Goal: Transaction & Acquisition: Purchase product/service

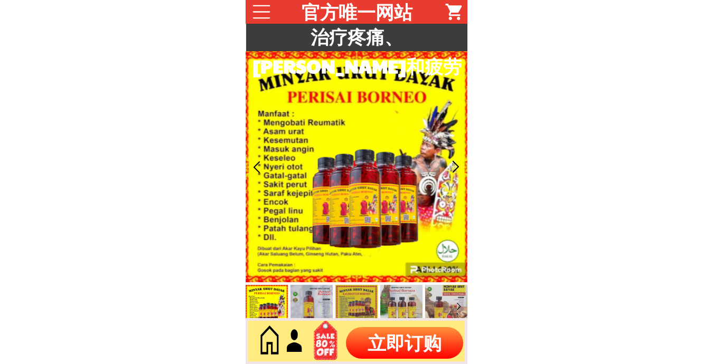
click at [392, 350] on p "立即订购" at bounding box center [404, 343] width 117 height 32
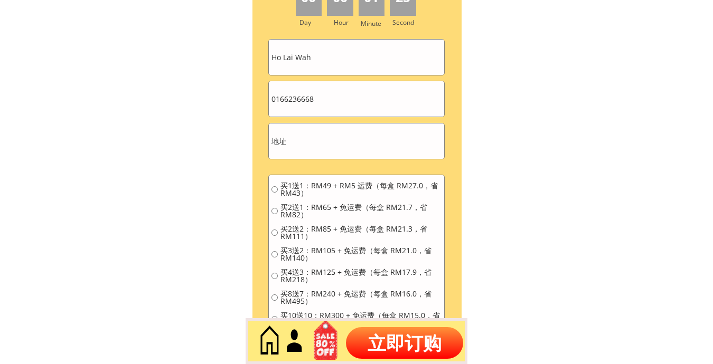
scroll to position [4781, 0]
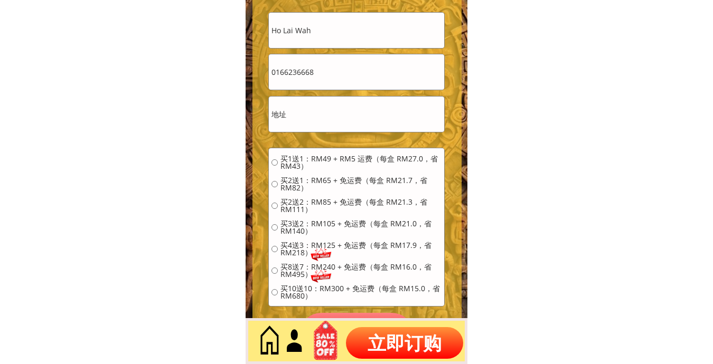
click at [368, 17] on input "Ho Lai Wah" at bounding box center [356, 30] width 175 height 35
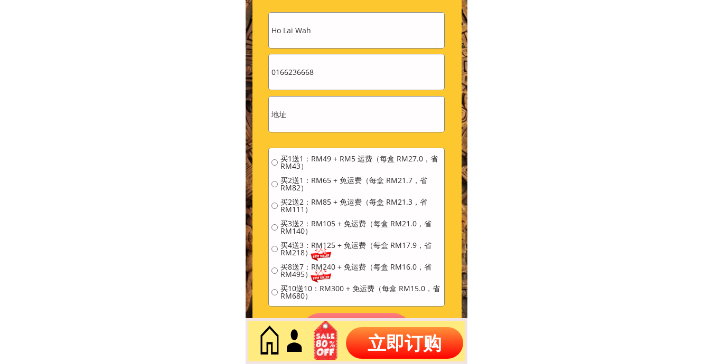
paste input "EE [PERSON_NAME]"
type input "EE [PERSON_NAME]"
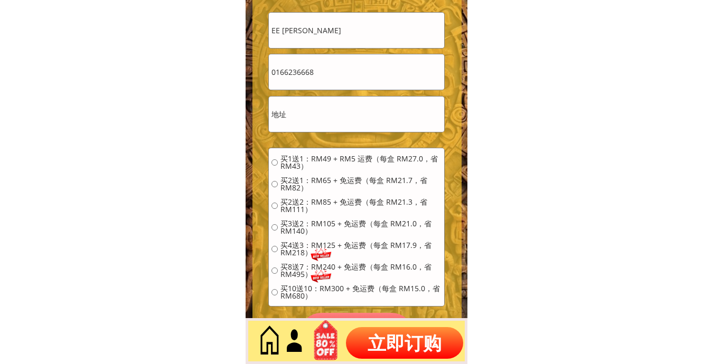
click at [332, 76] on input "0166236668" at bounding box center [356, 71] width 175 height 35
paste input "09561027"
type input "0109561027"
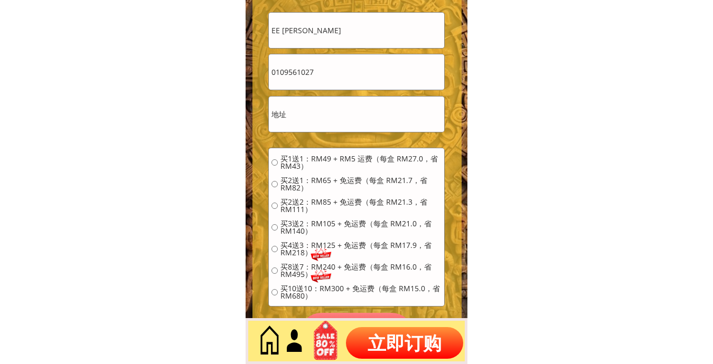
click at [323, 115] on input "text" at bounding box center [356, 114] width 175 height 35
paste input "711-5 T"
type input "711-5 T"
click at [317, 115] on input "711-5 T" at bounding box center [356, 114] width 175 height 35
click at [307, 165] on span "买1送1：RM49 + RM5 运费（每盒 RM27.0，省 RM43）" at bounding box center [360, 162] width 161 height 15
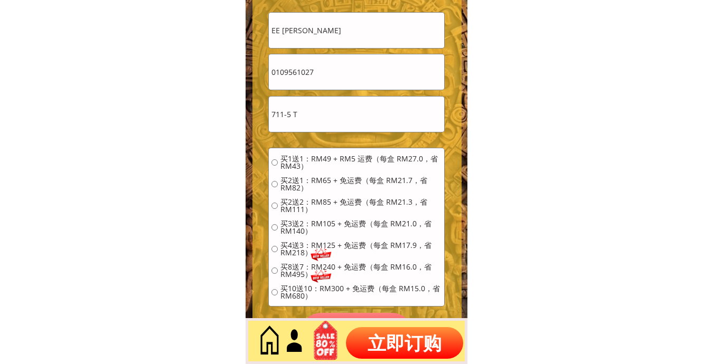
radio input "true"
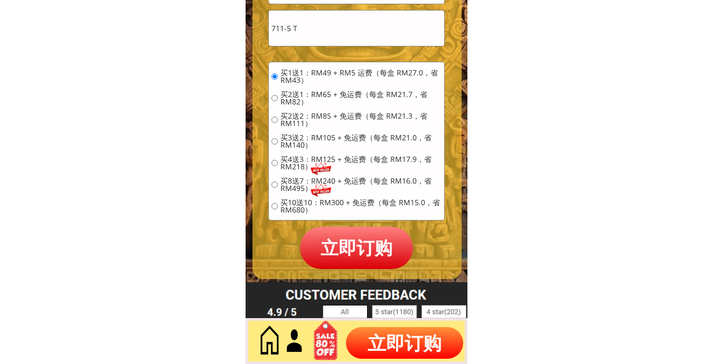
scroll to position [4869, 0]
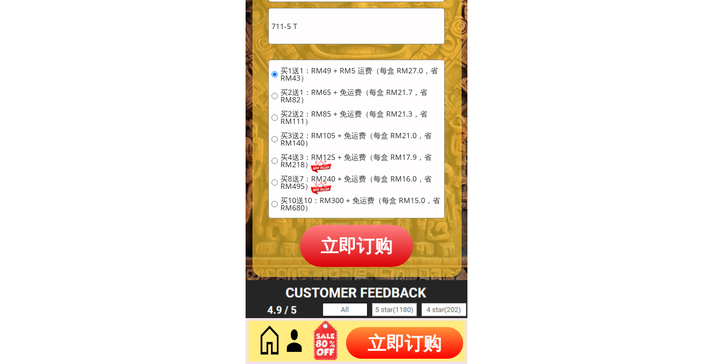
click at [336, 249] on p "立即订购" at bounding box center [356, 246] width 113 height 42
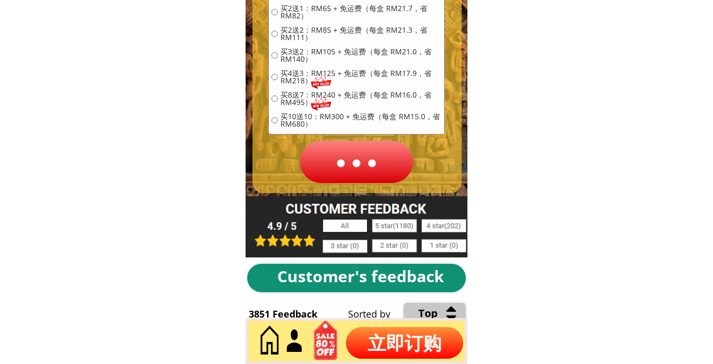
scroll to position [4956, 0]
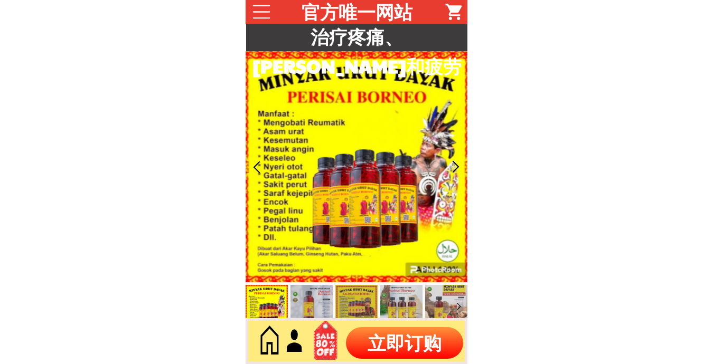
click at [408, 335] on p "立即订购" at bounding box center [404, 343] width 117 height 32
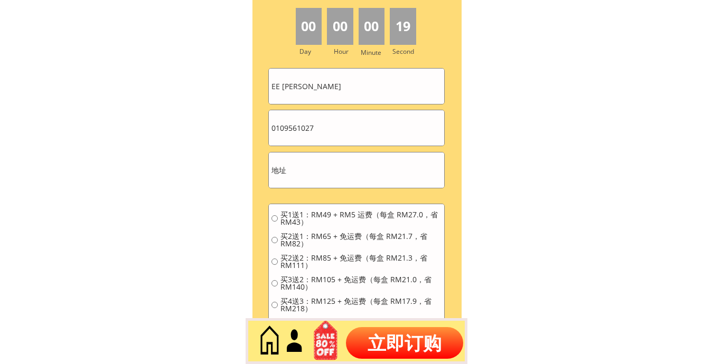
scroll to position [4760, 0]
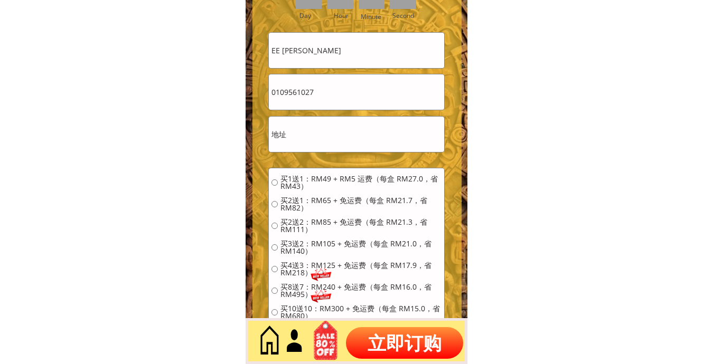
click at [342, 53] on input "EE [PERSON_NAME]" at bounding box center [356, 50] width 175 height 35
paste input "cham chee meng"
type input "cham chee meng"
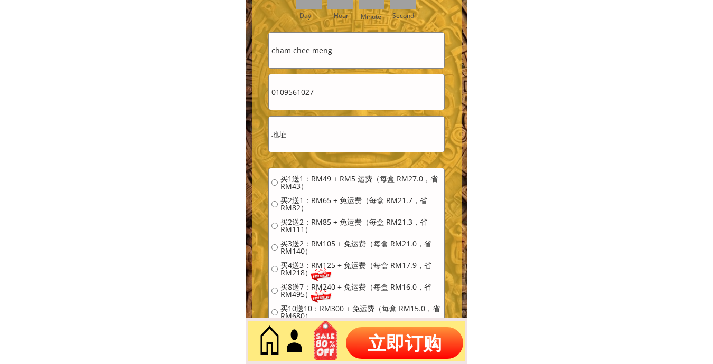
click at [319, 90] on input "0109561027" at bounding box center [356, 91] width 175 height 35
click at [319, 89] on input "0109561027" at bounding box center [356, 91] width 175 height 35
paste input "36098218"
type input "0136098218"
click at [322, 130] on input "text" at bounding box center [356, 134] width 175 height 35
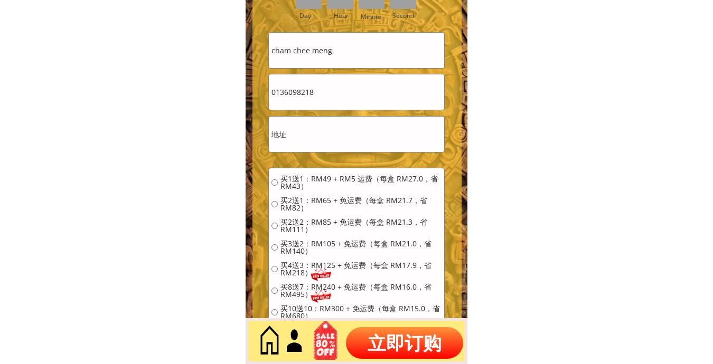
click at [322, 130] on input "text" at bounding box center [356, 134] width 175 height 35
paste input "u1067.pekam.dangi.johol.negeri.sembilam"
type input "u1067.pekam.dangi.johol.negeri.sembilam"
click at [289, 192] on div "买1送1：RM49 + RM5 运费（每盒 RM27.0，省 RM43） 买2送1：RM65 + 免运费（每盒 RM21.7，省 RM82） 买2送2：RM8…" at bounding box center [356, 251] width 170 height 152
click at [287, 179] on span "买1送1：RM49 + RM5 运费（每盒 RM27.0，省 RM43）" at bounding box center [360, 182] width 161 height 15
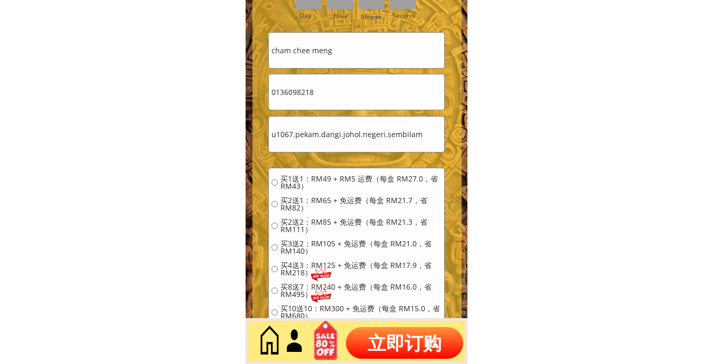
radio input "true"
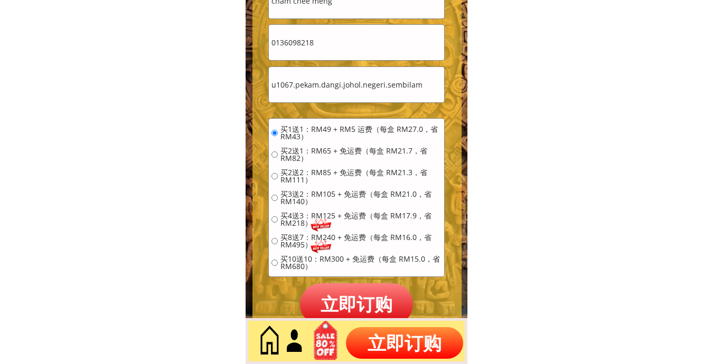
scroll to position [4937, 0]
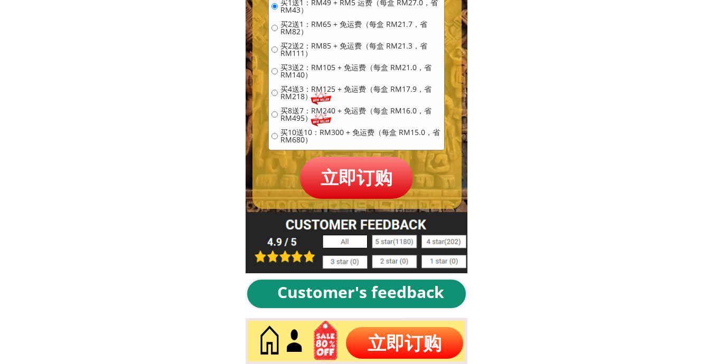
click at [327, 183] on p "立即订购" at bounding box center [356, 178] width 113 height 42
